Goal: Book appointment/travel/reservation

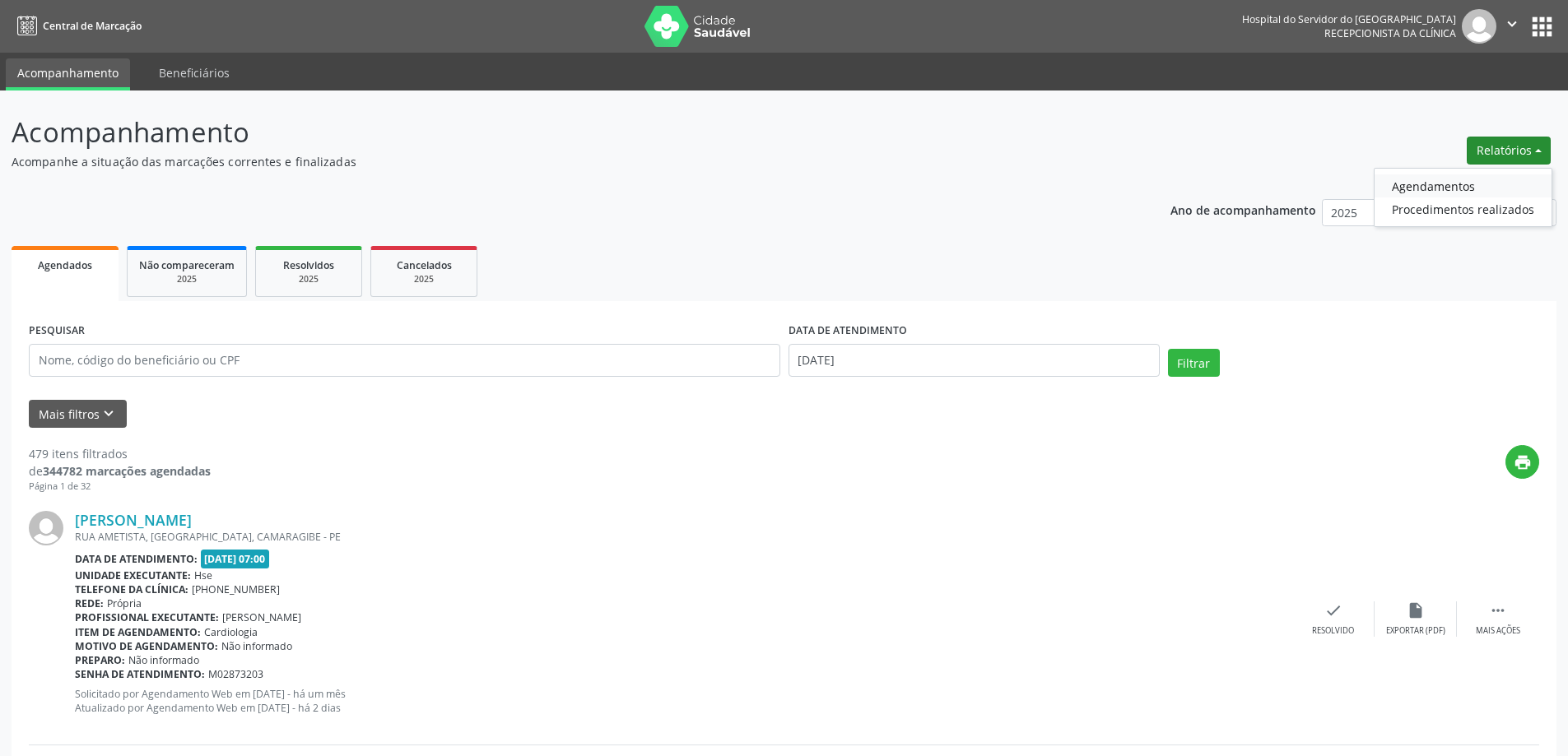
click at [1440, 183] on link "Agendamentos" at bounding box center [1463, 186] width 177 height 23
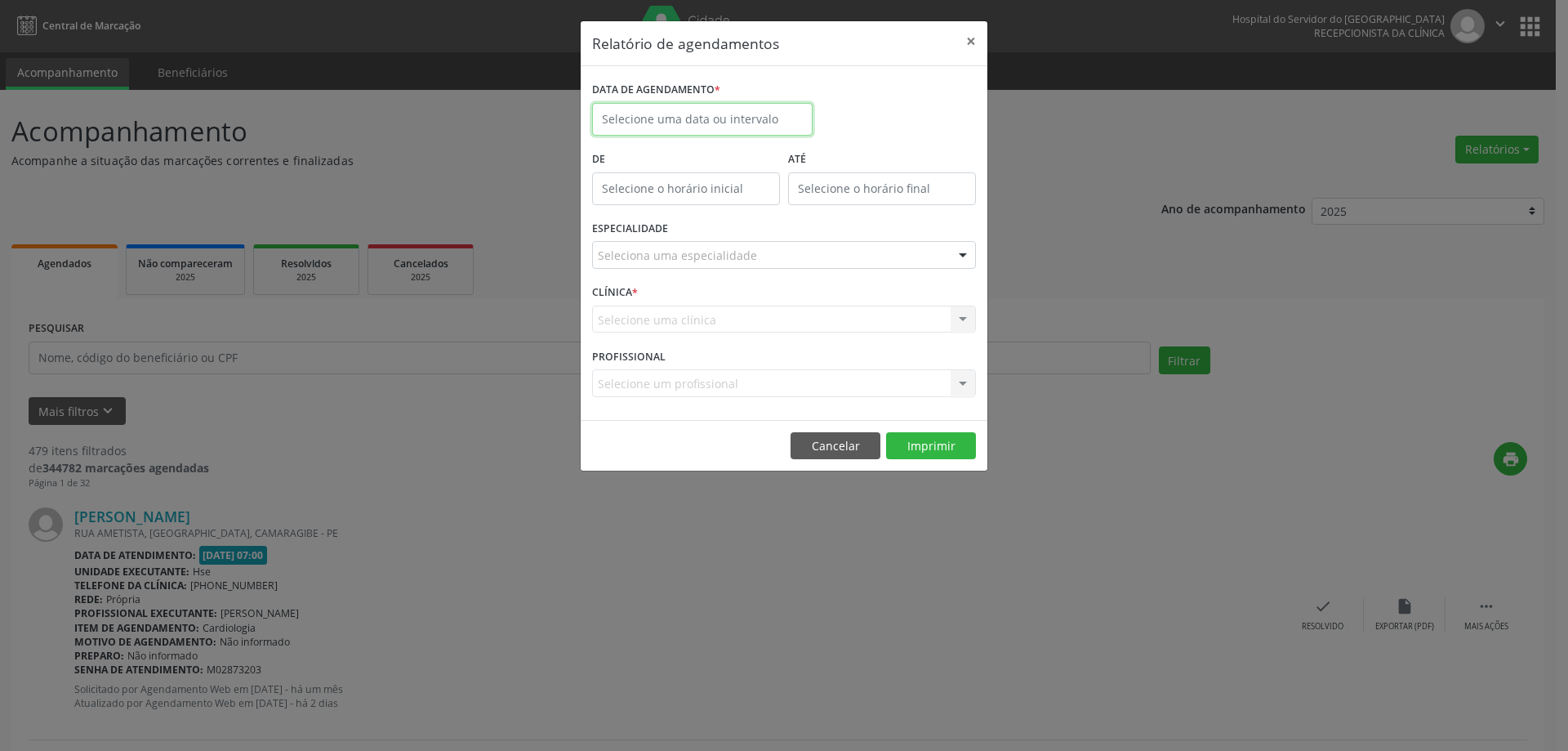
click at [770, 117] on input "text" at bounding box center [703, 119] width 220 height 33
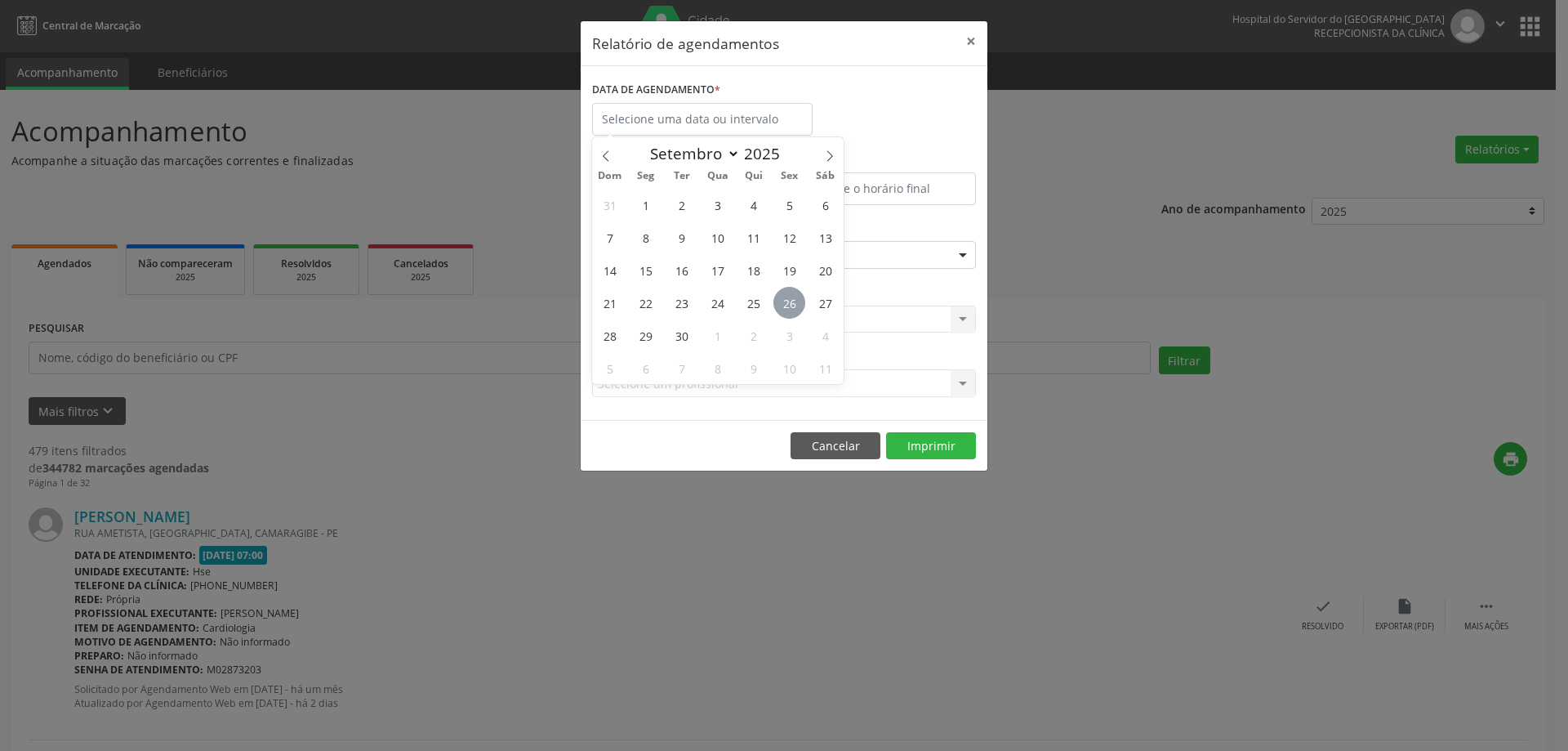
click at [783, 306] on span "26" at bounding box center [789, 302] width 32 height 32
type input "[DATE]"
click at [783, 306] on span "26" at bounding box center [789, 302] width 32 height 32
click at [760, 260] on div "Seleciona uma especialidade" at bounding box center [784, 254] width 384 height 27
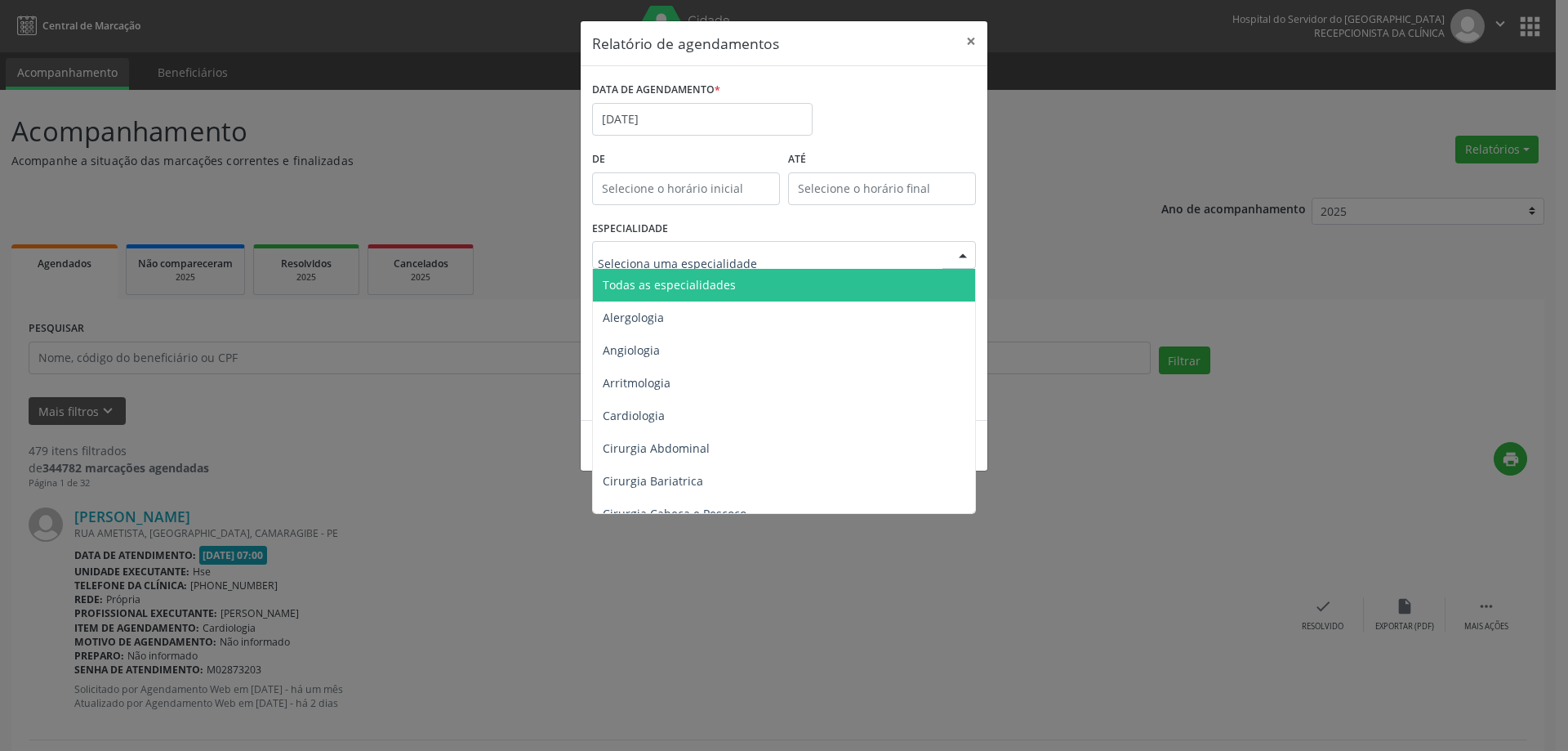
click at [760, 259] on input "text" at bounding box center [770, 263] width 345 height 33
type input "neu"
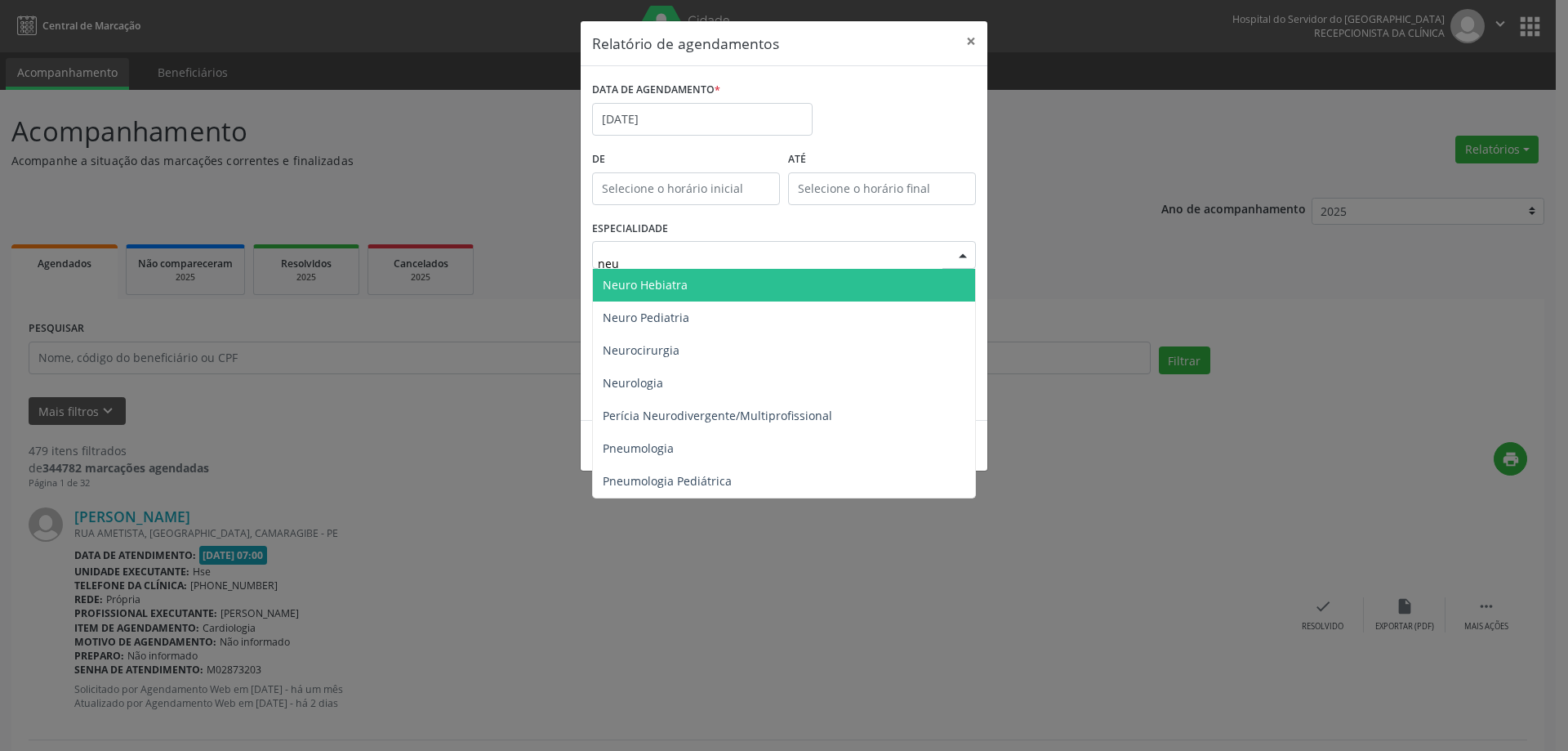
click at [760, 314] on span "Neuro Pediatria" at bounding box center [784, 318] width 382 height 33
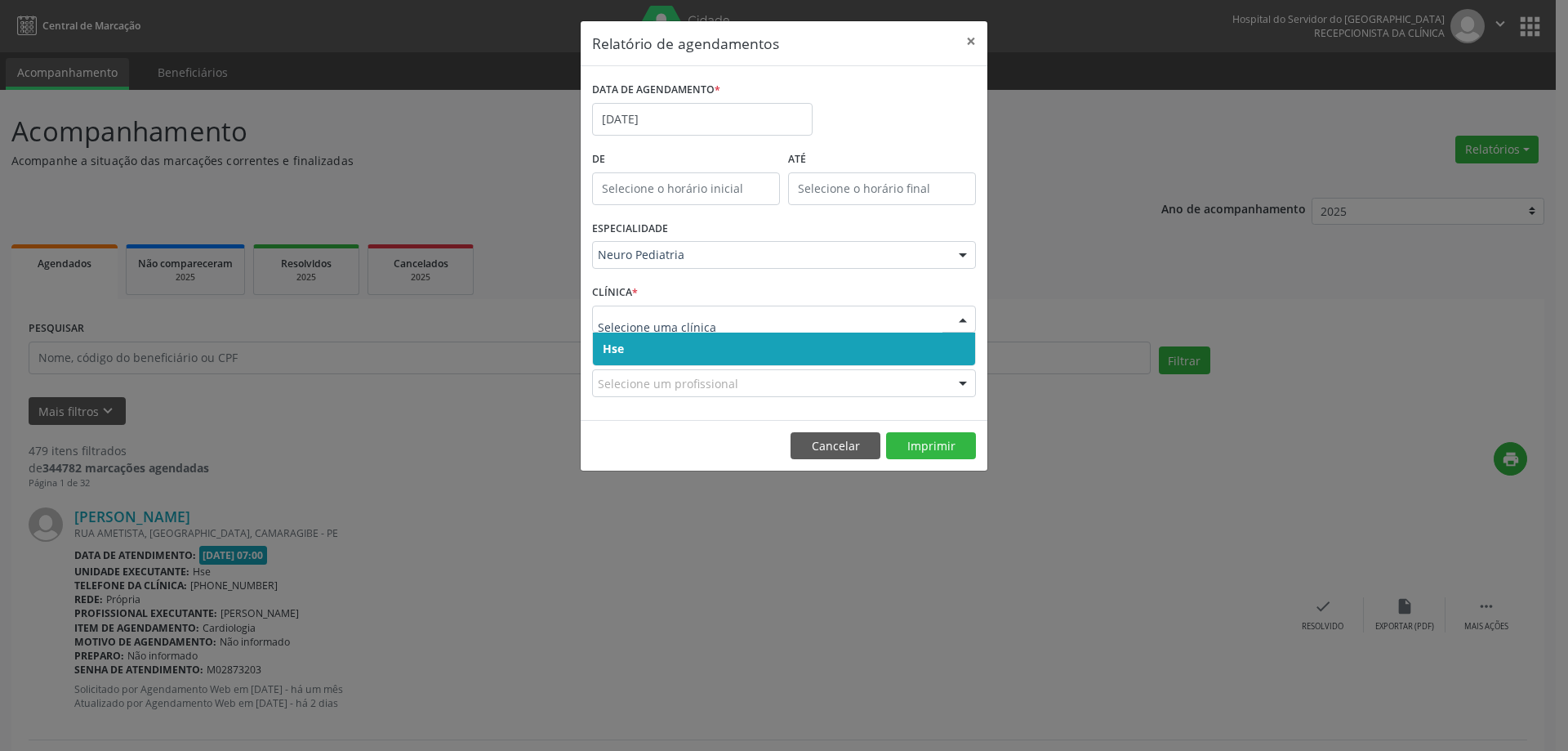
click at [713, 342] on span "Hse" at bounding box center [784, 349] width 382 height 33
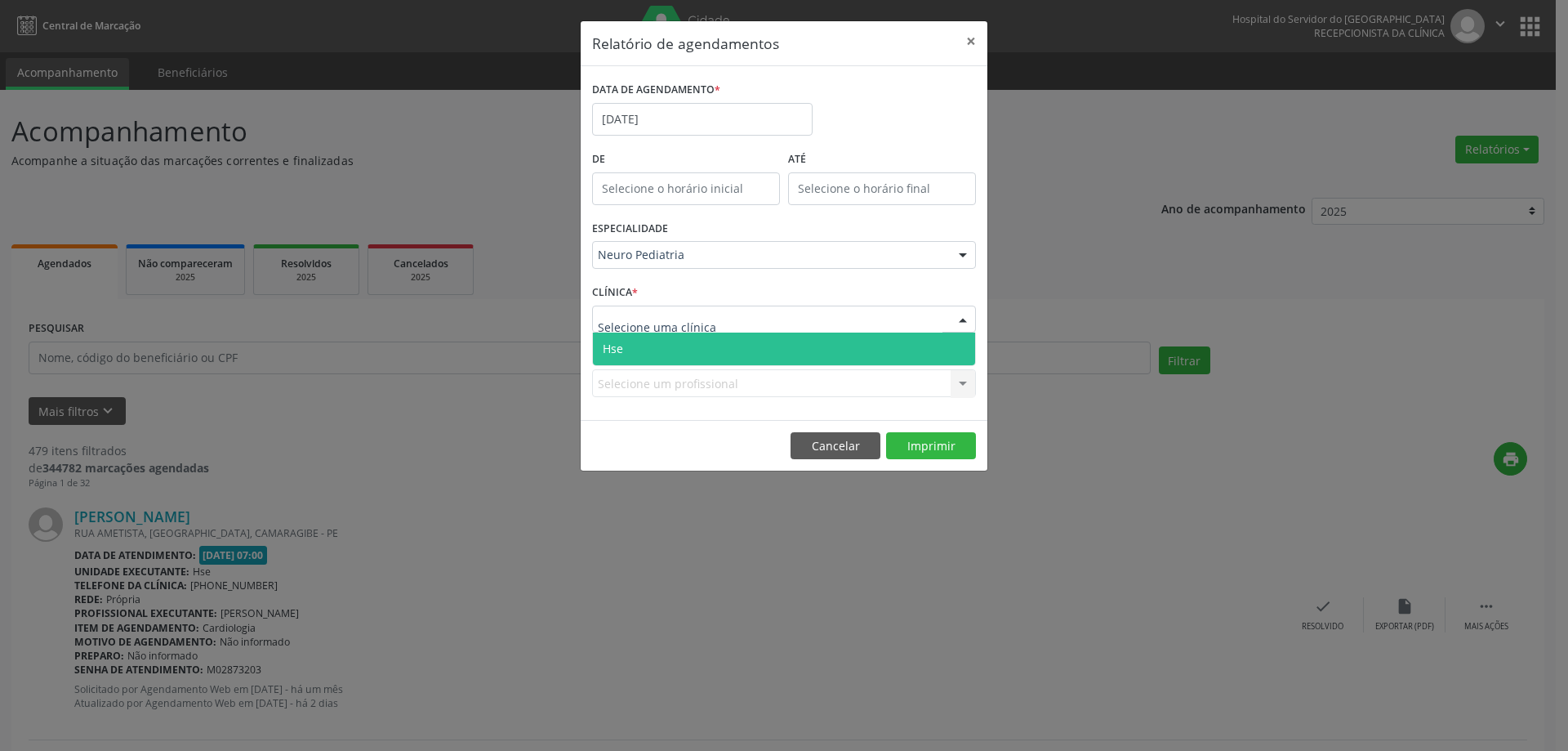
click at [718, 352] on span "Hse" at bounding box center [784, 349] width 382 height 33
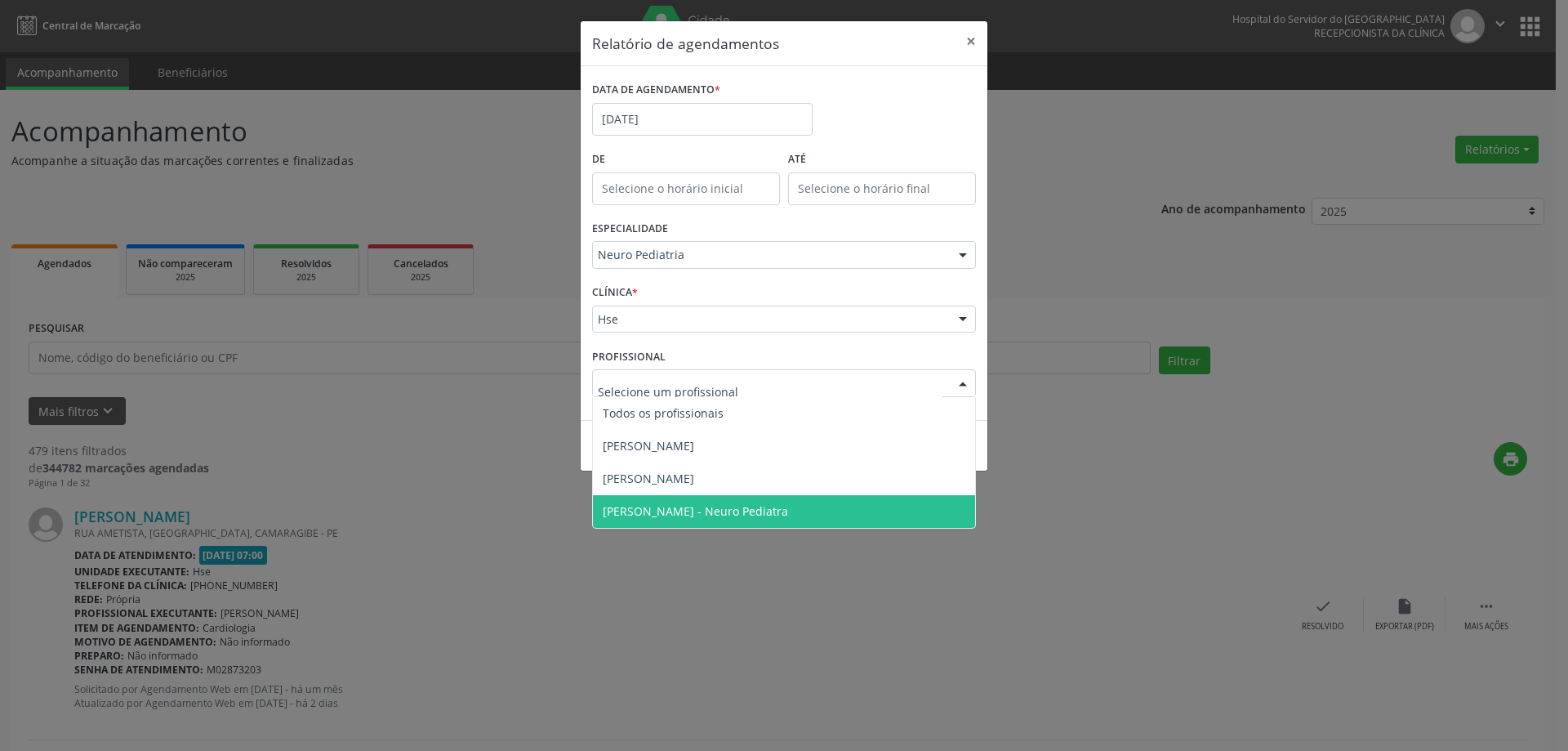
click at [687, 504] on span "[PERSON_NAME] - Neuro Pediatra" at bounding box center [695, 511] width 186 height 15
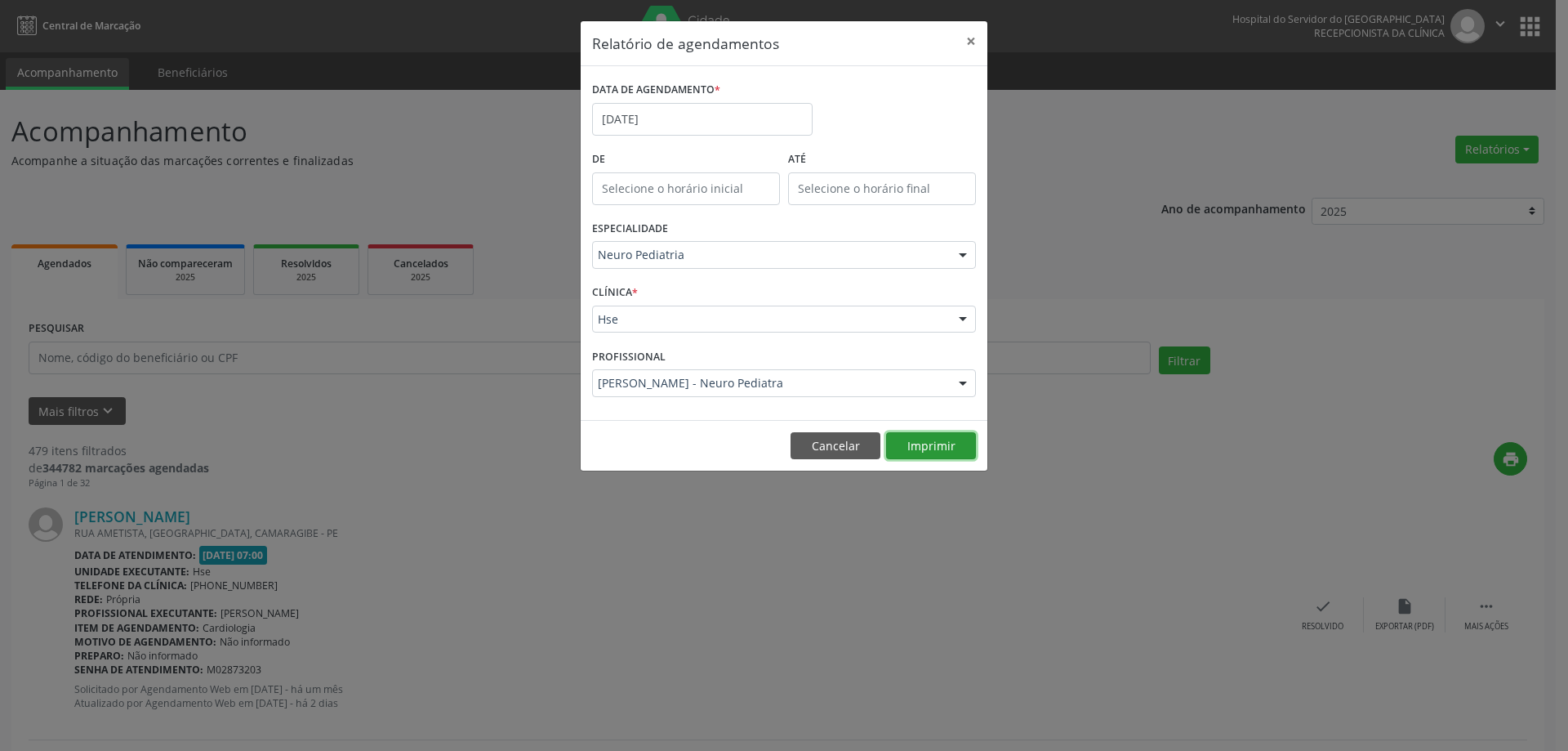
click at [930, 446] on button "Imprimir" at bounding box center [930, 446] width 89 height 27
click at [765, 367] on div "PROFISSIONAL [PERSON_NAME] - Neuro Pediatra Todos os profissionais [PERSON_NAME…" at bounding box center [784, 376] width 392 height 64
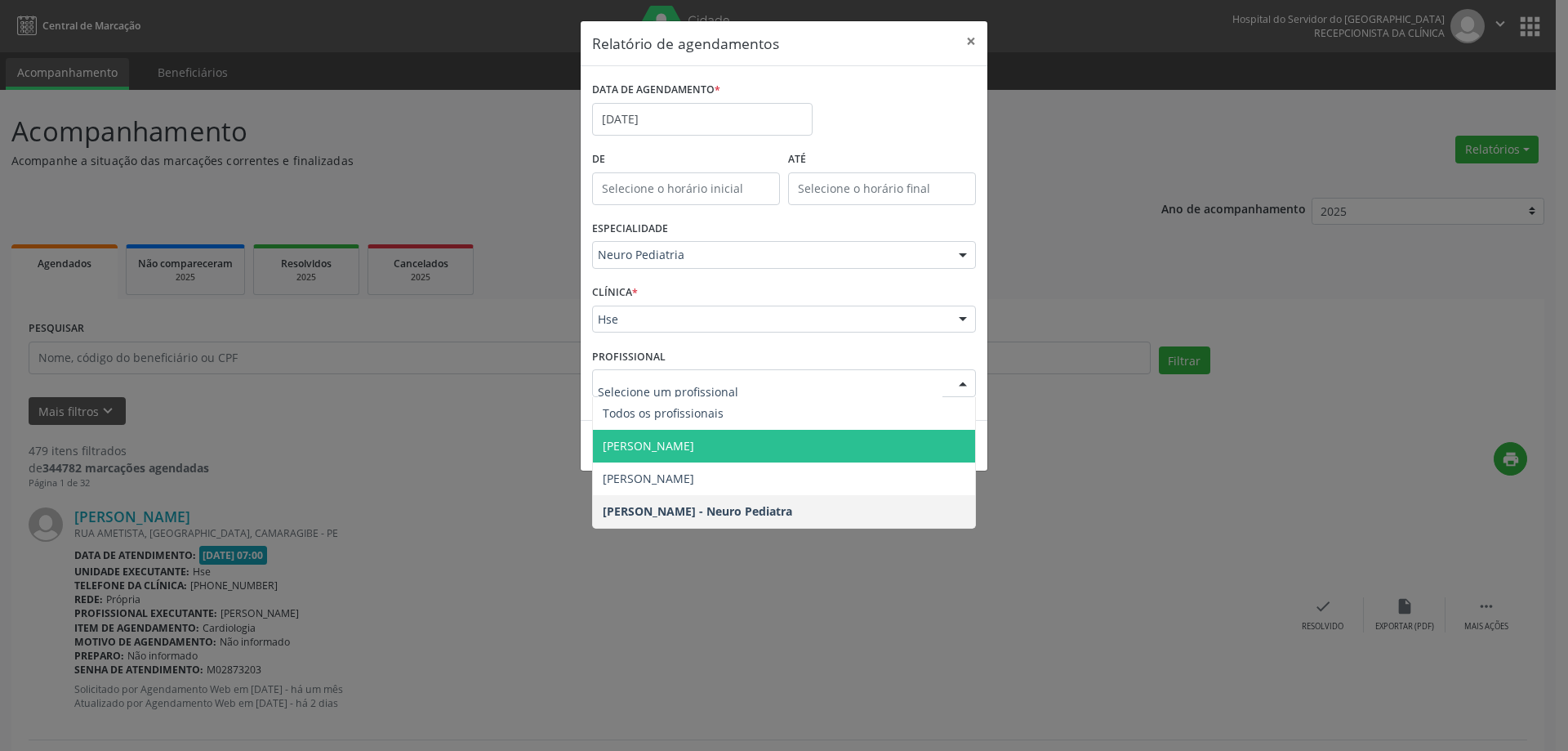
click at [776, 447] on span "[PERSON_NAME]" at bounding box center [784, 446] width 382 height 33
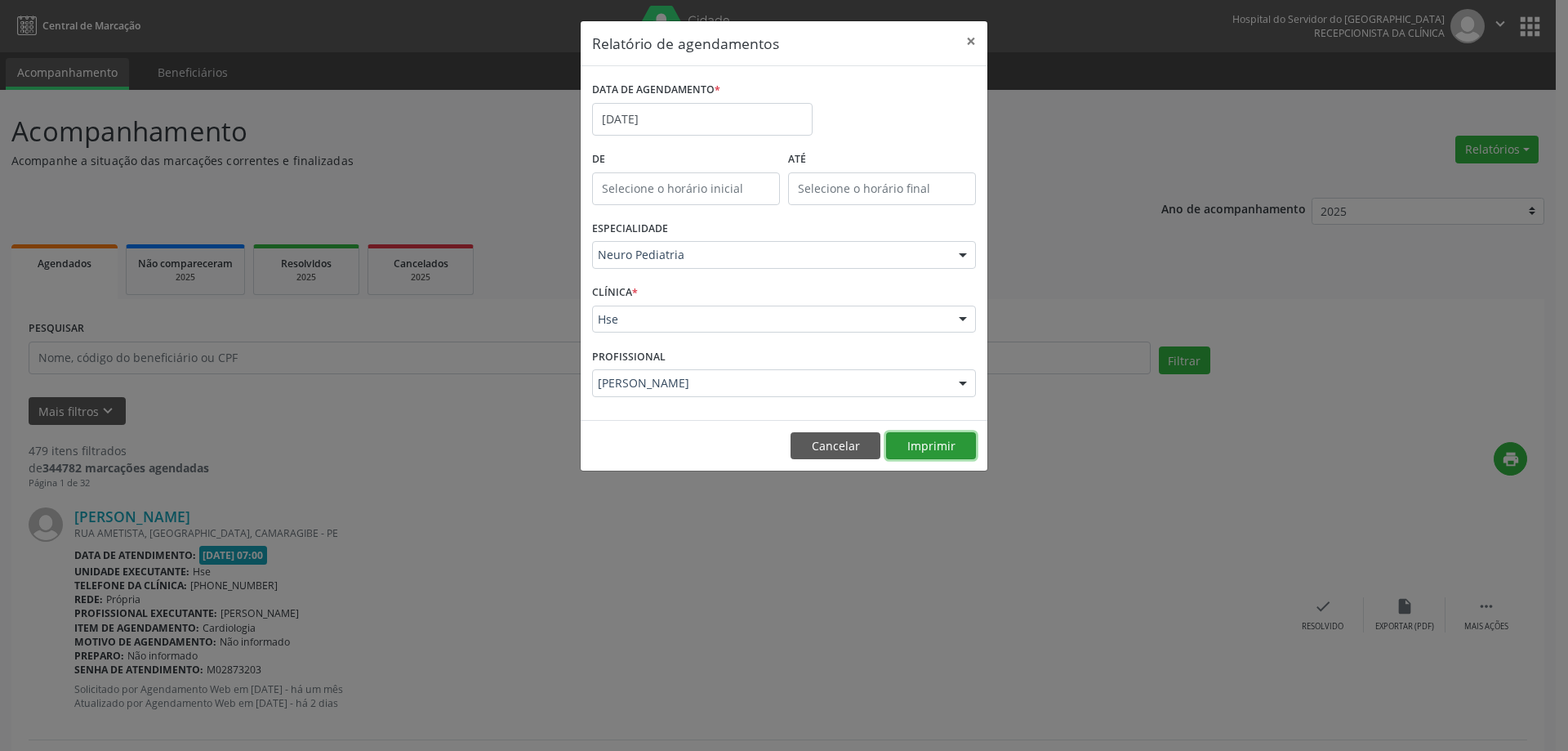
click at [946, 449] on button "Imprimir" at bounding box center [930, 446] width 89 height 27
click at [656, 122] on input "[DATE]" at bounding box center [703, 119] width 220 height 33
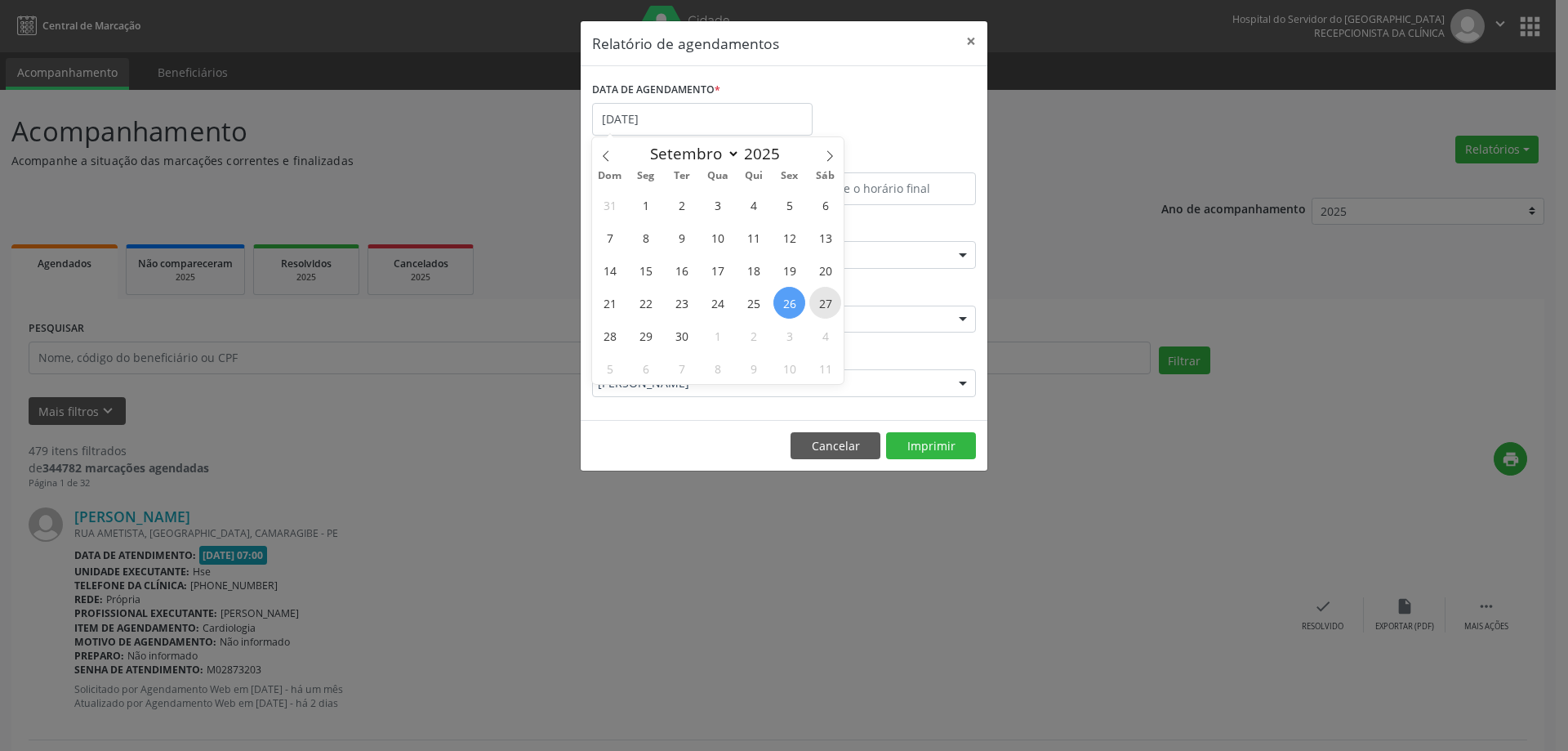
click at [828, 302] on span "27" at bounding box center [825, 302] width 32 height 32
type input "[DATE]"
click at [828, 302] on span "27" at bounding box center [825, 302] width 32 height 32
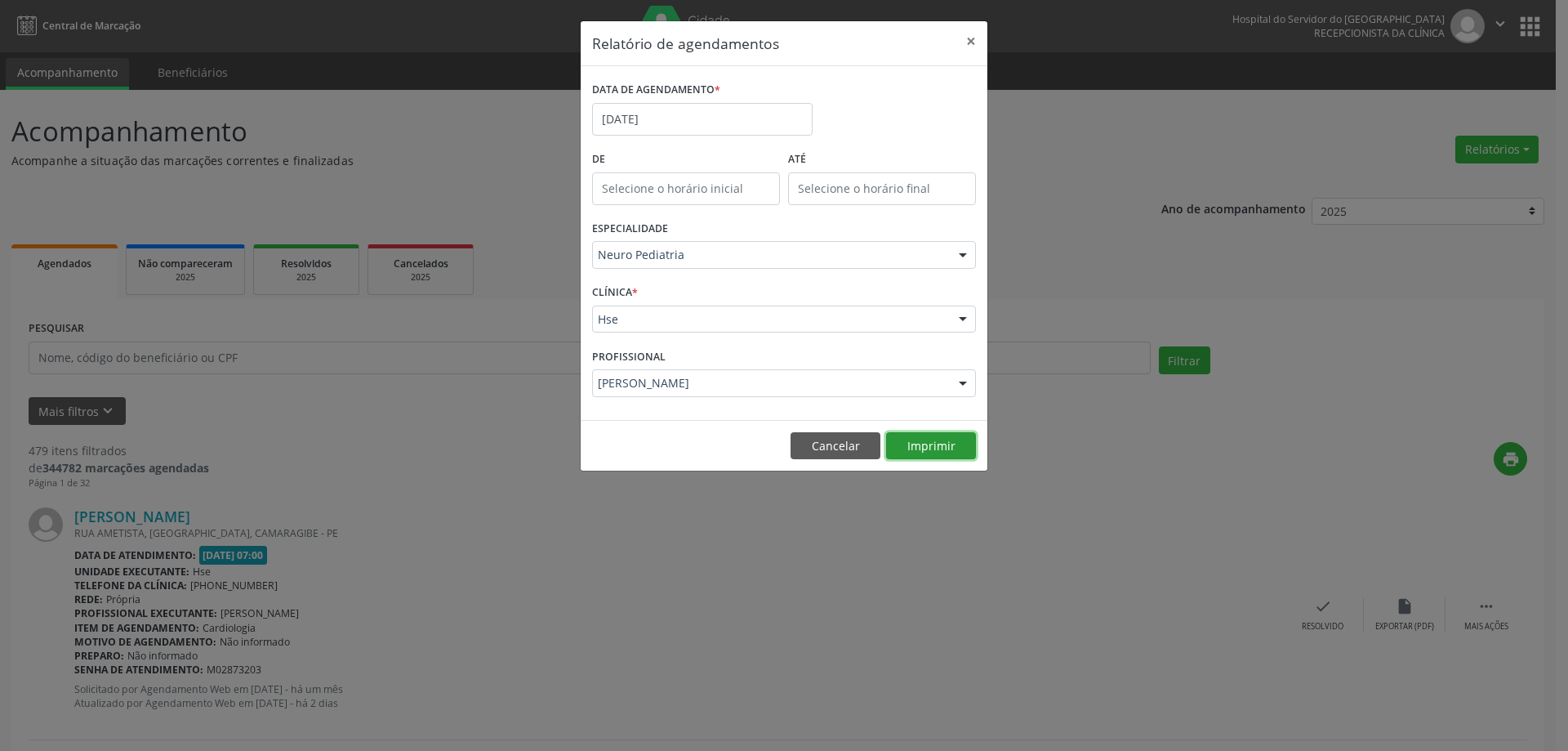
click at [914, 448] on button "Imprimir" at bounding box center [930, 446] width 89 height 27
